Goal: Navigation & Orientation: Find specific page/section

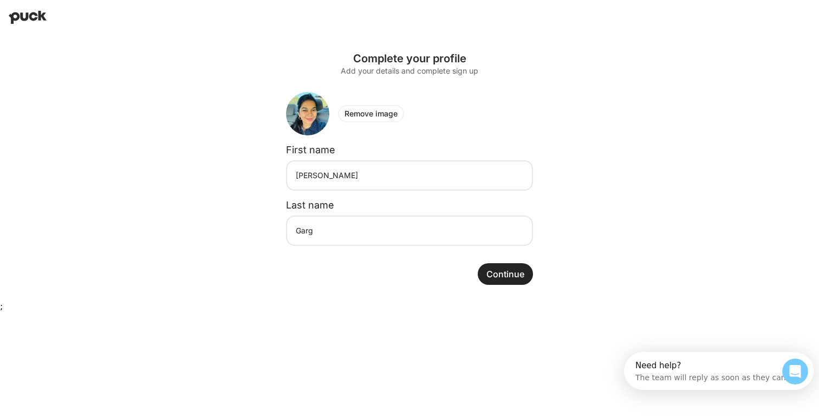
click at [515, 273] on button "Continue" at bounding box center [505, 274] width 55 height 22
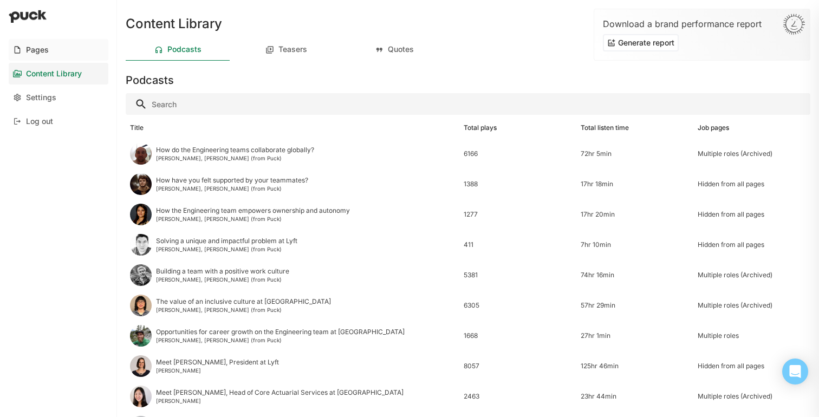
click at [33, 46] on div "Pages" at bounding box center [37, 50] width 23 height 9
